Goal: Task Accomplishment & Management: Complete application form

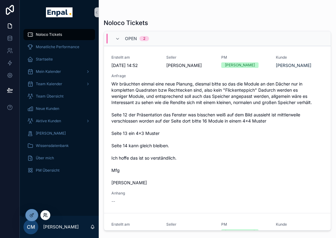
click at [46, 213] on icon at bounding box center [45, 214] width 5 height 5
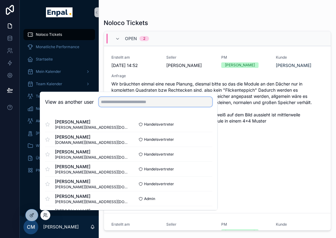
click at [118, 102] on input "text" at bounding box center [155, 102] width 113 height 10
type input "*****"
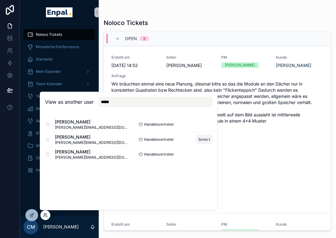
click at [202, 138] on button "Select" at bounding box center [204, 139] width 16 height 9
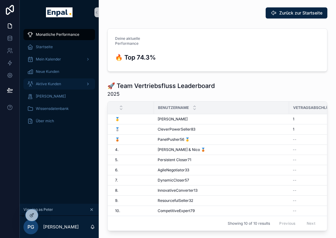
click at [57, 81] on span "Aktive Kunden" at bounding box center [48, 83] width 25 height 5
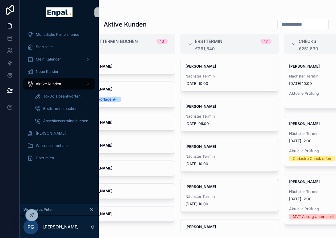
scroll to position [0, 28]
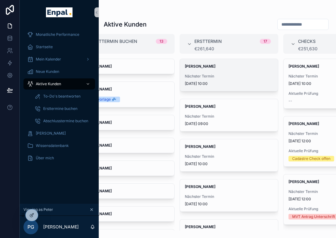
click at [227, 72] on div "Rene Zorn Nächster Termin 20/10/2025 10:00" at bounding box center [229, 75] width 98 height 32
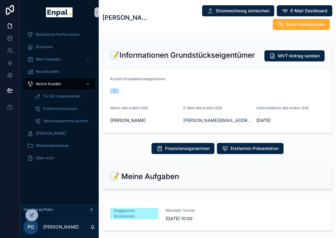
scroll to position [167, 0]
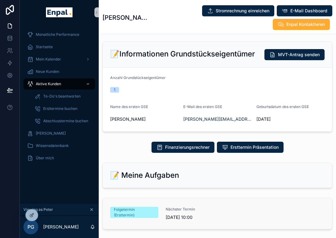
click at [137, 206] on div "Folgetermin (Ersttermin)" at bounding box center [134, 213] width 48 height 14
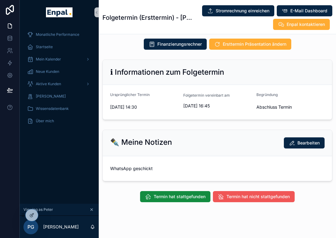
click at [237, 193] on span "Termin hat nicht stattgefunden" at bounding box center [257, 196] width 63 height 6
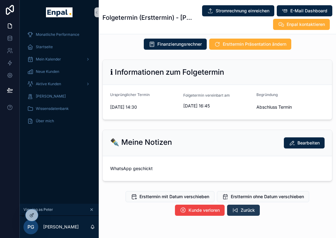
click at [237, 207] on icon "scrollable content" at bounding box center [235, 210] width 6 height 6
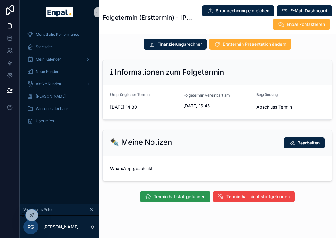
click at [179, 193] on span "Termin hat stattgefunden" at bounding box center [179, 196] width 52 height 6
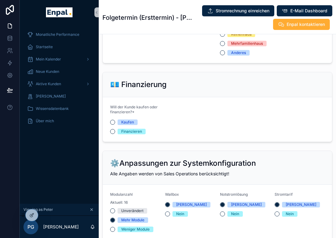
scroll to position [518, 0]
click at [128, 129] on div "Finanzieren" at bounding box center [131, 132] width 21 height 6
click at [115, 129] on button "Finanzieren" at bounding box center [112, 131] width 5 height 5
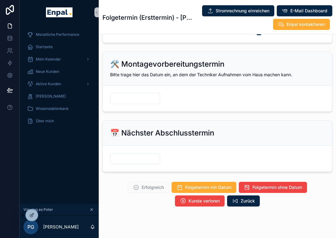
scroll to position [951, 0]
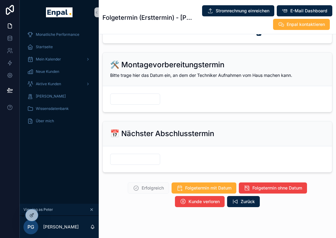
click at [141, 155] on input "scrollable content" at bounding box center [134, 159] width 49 height 9
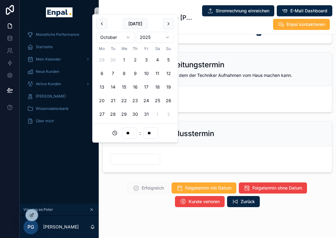
click at [98, 101] on button "20" at bounding box center [101, 100] width 11 height 11
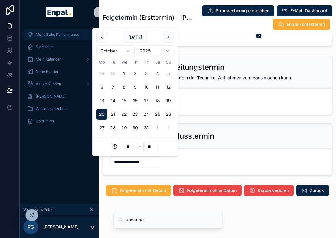
scroll to position [938, 0]
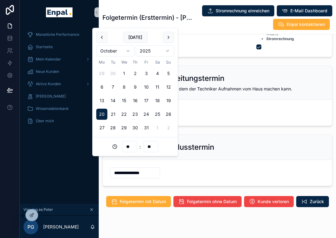
click at [127, 147] on input "**" at bounding box center [129, 146] width 14 height 9
click at [122, 120] on div "10" at bounding box center [130, 122] width 28 height 10
type input "**********"
type input "**"
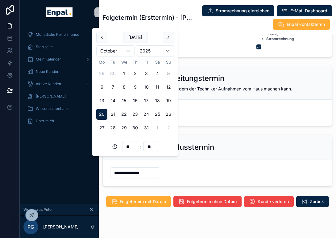
click at [209, 132] on div "**********" at bounding box center [217, 160] width 237 height 56
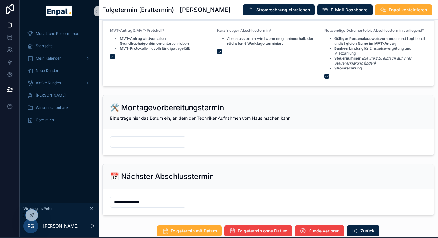
scroll to position [839, 0]
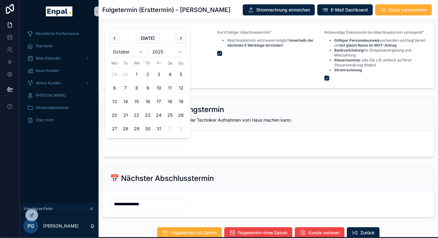
click at [133, 143] on input "scrollable content" at bounding box center [147, 143] width 75 height 9
type input "*"
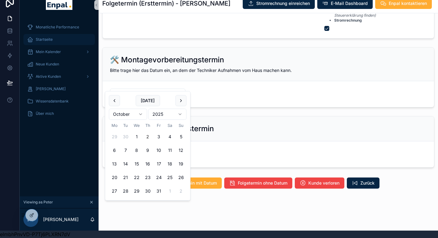
scroll to position [882, 0]
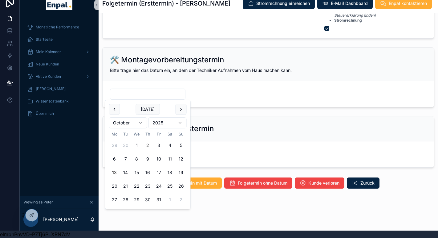
click at [114, 175] on button "13" at bounding box center [114, 172] width 11 height 11
type input "**********"
click at [254, 75] on div "🛠️ Montagevorbereitungstermin Bitte trage hier das Datum ein, an dem der Techni…" at bounding box center [269, 64] width 332 height 34
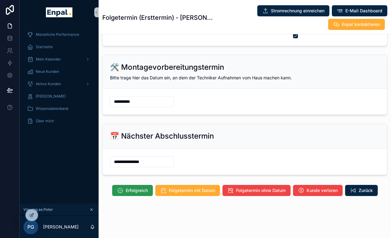
scroll to position [909, 0]
click at [132, 186] on button "Erfolgreich" at bounding box center [132, 190] width 41 height 11
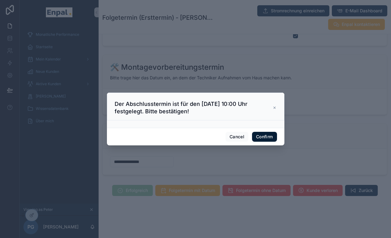
click at [266, 134] on button "Confirm" at bounding box center [264, 137] width 25 height 10
